Goal: Information Seeking & Learning: Compare options

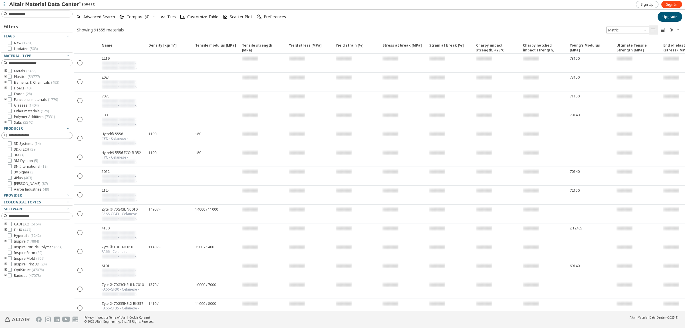
click at [671, 0] on div "Sign Up Sign In" at bounding box center [660, 4] width 50 height 9
click at [673, 2] on span "Sign In" at bounding box center [671, 4] width 11 height 5
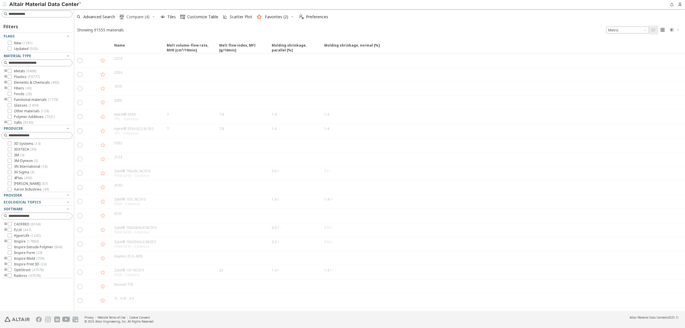
click at [132, 19] on span "Compare (4)" at bounding box center [137, 17] width 23 height 4
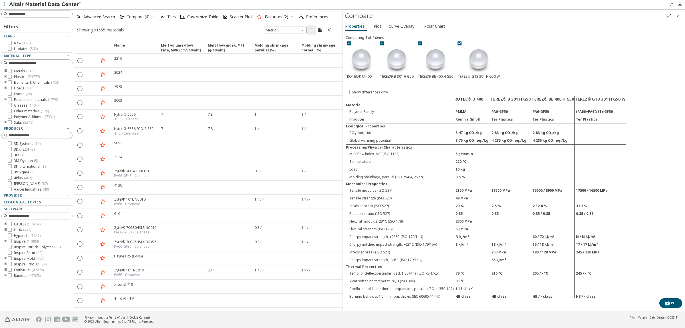
click at [19, 15] on input at bounding box center [41, 14] width 64 height 6
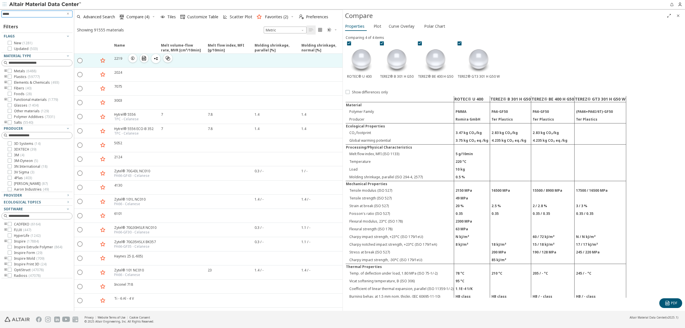
type input "******"
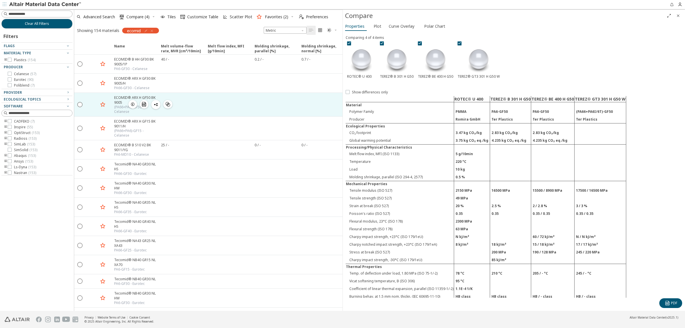
click at [149, 96] on div "ECOMID® ARX H GF50 BK 9005" at bounding box center [135, 100] width 43 height 10
click at [80, 105] on icon "" at bounding box center [80, 104] width 5 height 5
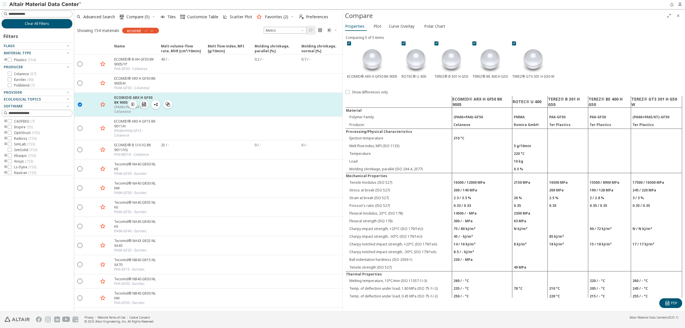
click at [104, 103] on icon "button" at bounding box center [102, 104] width 7 height 7
click at [145, 105] on icon "" at bounding box center [144, 104] width 5 height 5
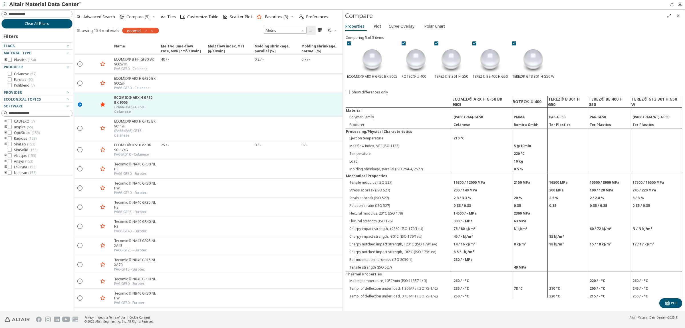
click at [143, 17] on span "Compare (5)" at bounding box center [137, 17] width 23 height 4
click at [403, 42] on icon at bounding box center [403, 43] width 4 height 4
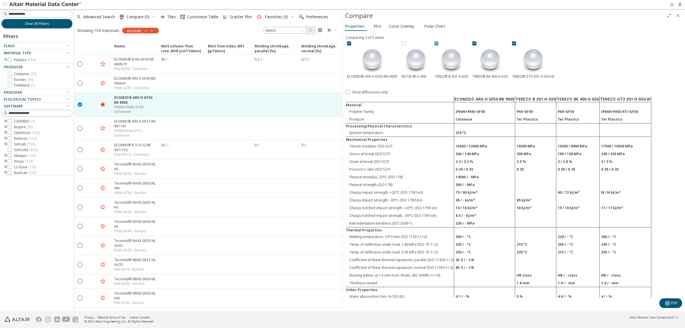
click at [435, 43] on icon at bounding box center [436, 43] width 4 height 4
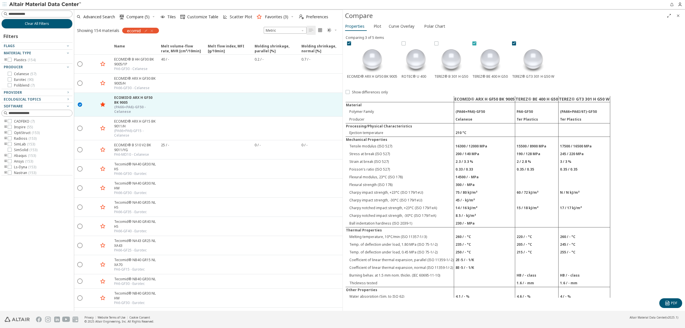
drag, startPoint x: 473, startPoint y: 42, endPoint x: 477, endPoint y: 42, distance: 4.6
click at [473, 41] on icon at bounding box center [474, 43] width 4 height 4
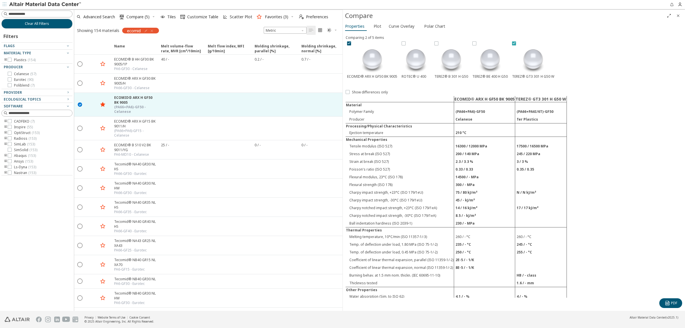
click at [514, 42] on icon at bounding box center [514, 43] width 4 height 4
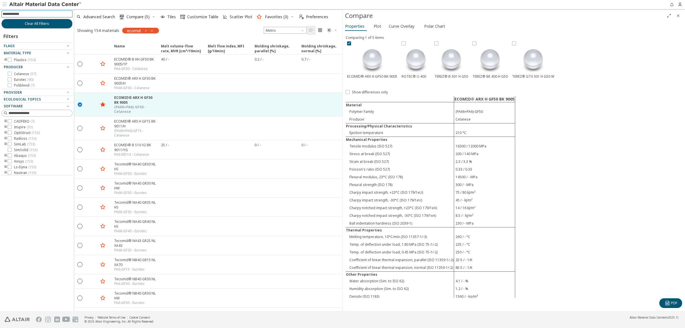
click at [36, 15] on input at bounding box center [38, 14] width 70 height 6
type input "**********"
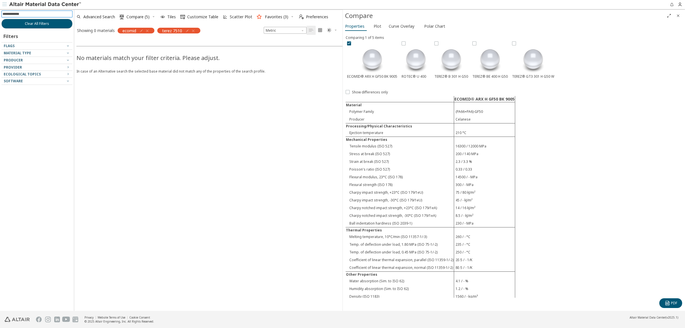
click at [28, 14] on input at bounding box center [38, 14] width 70 height 6
type input "*****"
click at [194, 27] on div "terez 7510" at bounding box center [177, 30] width 46 height 6
click at [194, 29] on icon "button" at bounding box center [193, 31] width 5 height 5
click at [146, 31] on icon "button" at bounding box center [147, 31] width 5 height 5
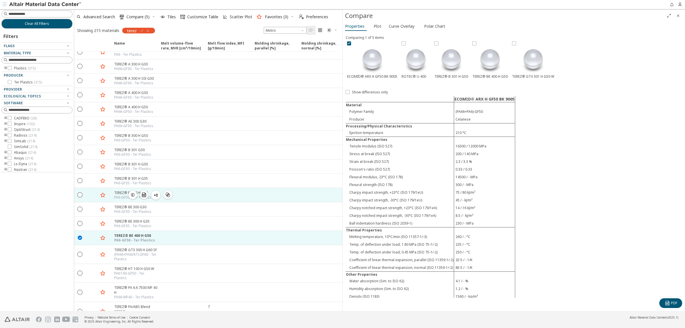
scroll to position [820, 0]
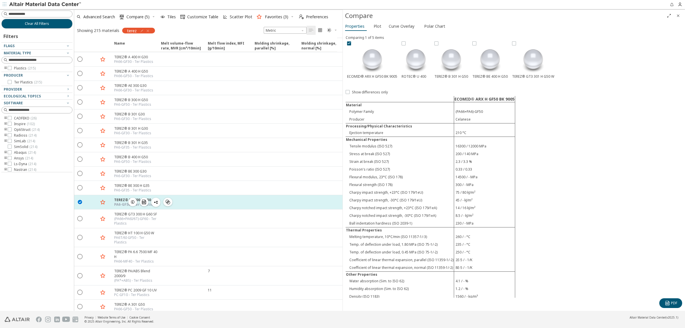
click at [80, 199] on icon "" at bounding box center [80, 201] width 5 height 5
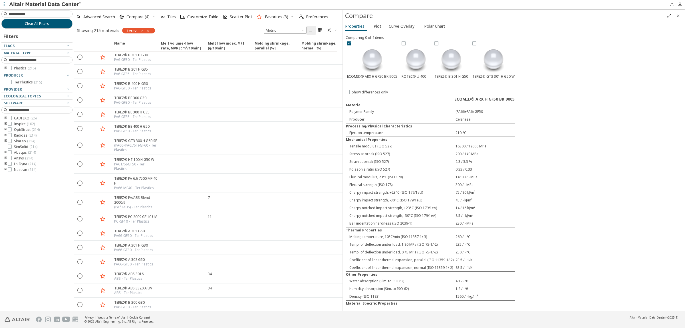
scroll to position [927, 0]
drag, startPoint x: 140, startPoint y: 31, endPoint x: 143, endPoint y: 32, distance: 3.3
click at [141, 31] on icon "button" at bounding box center [142, 31] width 5 height 5
type input "**********"
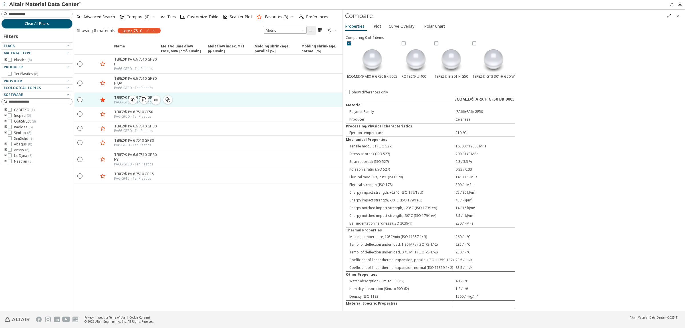
drag, startPoint x: 79, startPoint y: 95, endPoint x: 77, endPoint y: 102, distance: 7.4
click at [78, 100] on div " " at bounding box center [79, 99] width 11 height 10
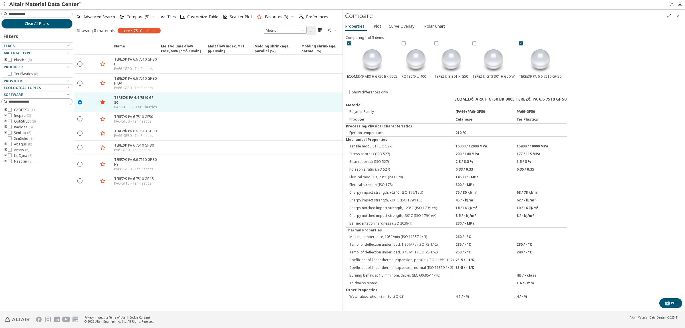
click at [153, 15] on icon "button" at bounding box center [153, 16] width 3 height 3
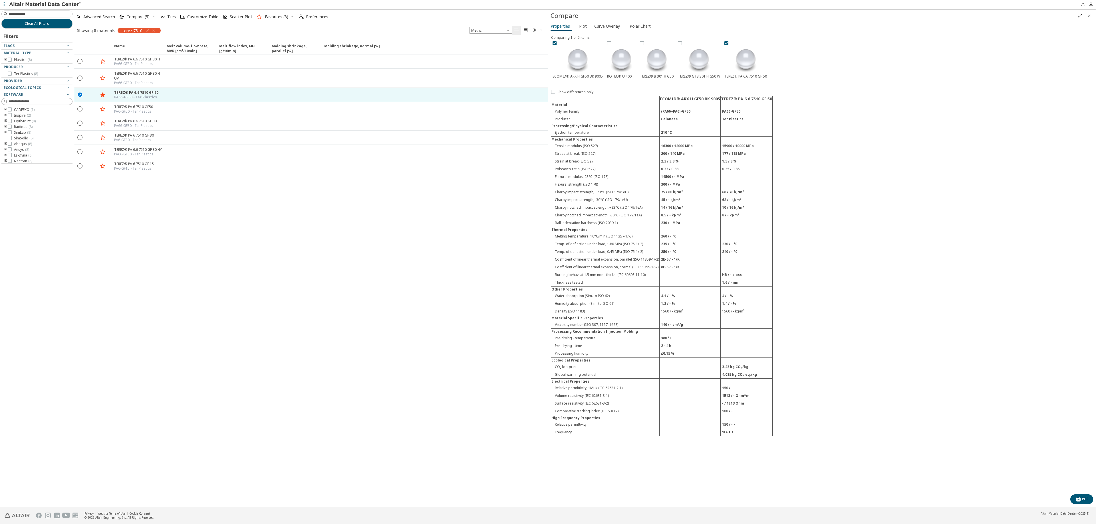
click at [548, 82] on div "Comparing 1 of 5 items ECOMID® ARX H GF50 BK 9005 ROTEC® U 400 TEREZ® B 301 H G…" at bounding box center [822, 269] width 548 height 475
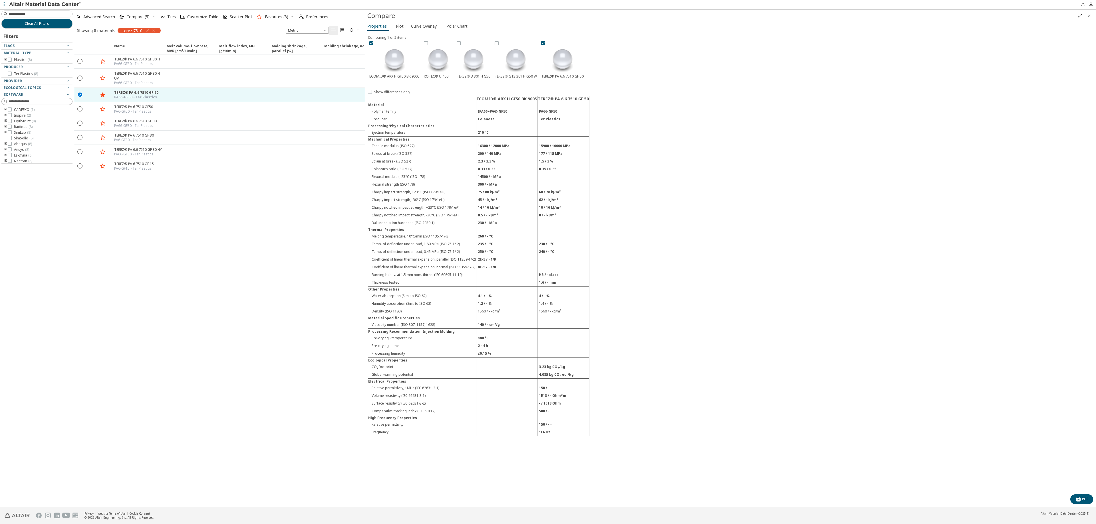
drag, startPoint x: 547, startPoint y: 86, endPoint x: 364, endPoint y: 135, distance: 189.8
click at [684, 231] on div "ECOMID® ARX H GF50 BK 9005 TEREZ® PA 6.6 7510 GF 50 Material Polymer Family (PA…" at bounding box center [730, 295] width 725 height 398
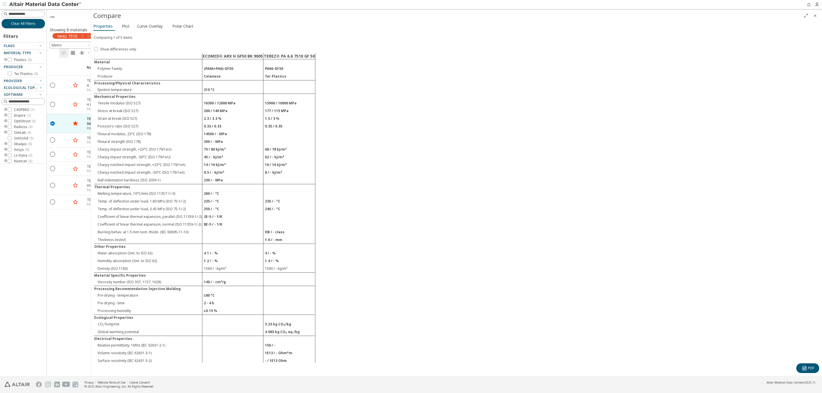
scroll to position [68, 0]
